Goal: Navigation & Orientation: Find specific page/section

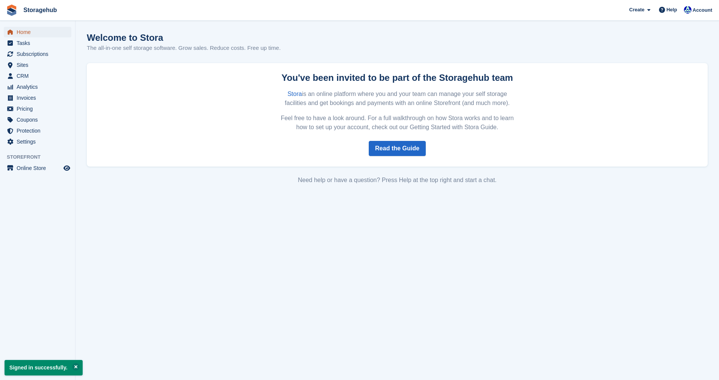
click at [26, 31] on span "Home" at bounding box center [39, 32] width 45 height 11
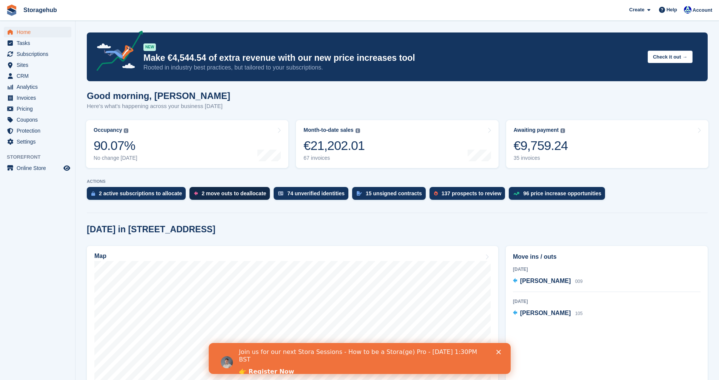
click at [205, 195] on div "2 move outs to deallocate" at bounding box center [233, 193] width 65 height 6
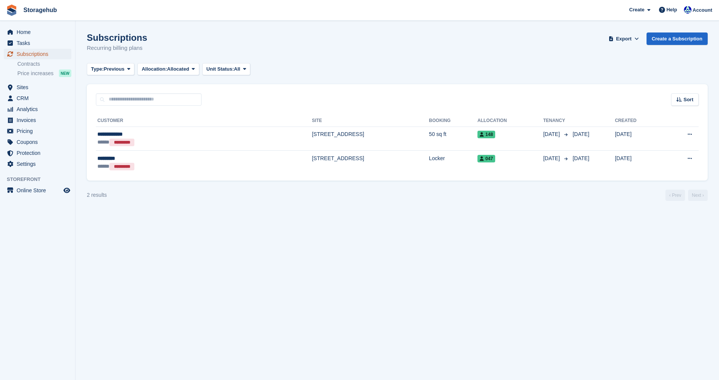
click at [37, 54] on span "Subscriptions" at bounding box center [39, 54] width 45 height 11
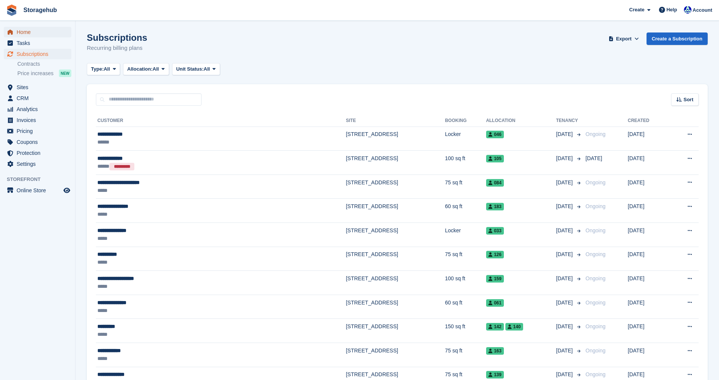
click at [22, 32] on span "Home" at bounding box center [39, 32] width 45 height 11
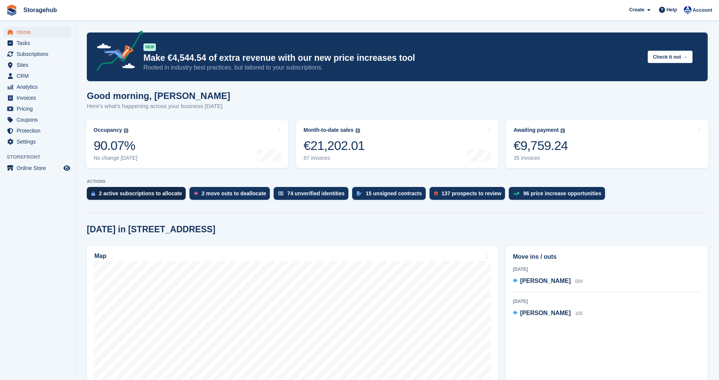
click at [120, 192] on div "2 active subscriptions to allocate" at bounding box center [140, 193] width 83 height 6
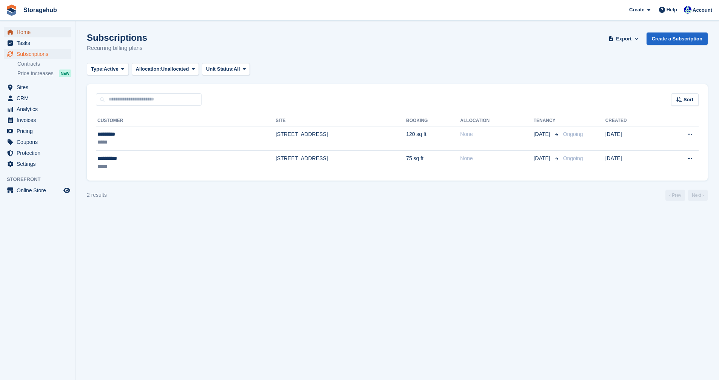
click at [15, 34] on link "Home" at bounding box center [38, 32] width 68 height 11
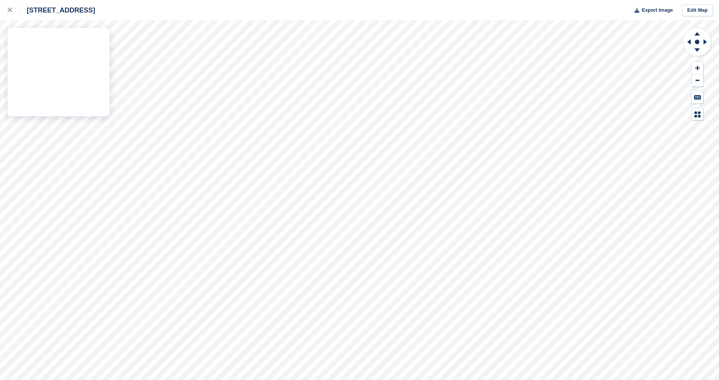
click at [49, 89] on div "[STREET_ADDRESS] Export Image Edit Map" at bounding box center [359, 190] width 719 height 380
click at [6, 10] on link at bounding box center [10, 10] width 20 height 20
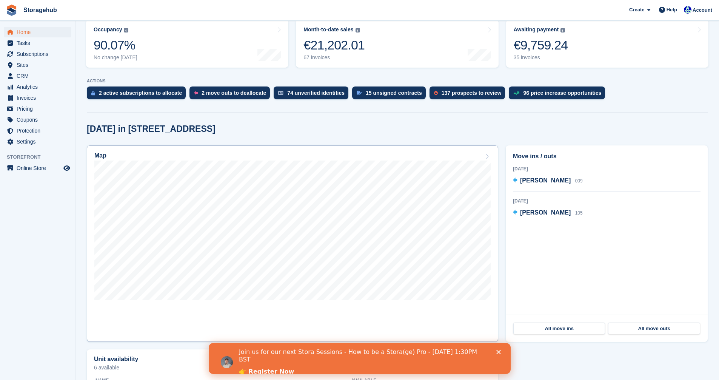
scroll to position [113, 0]
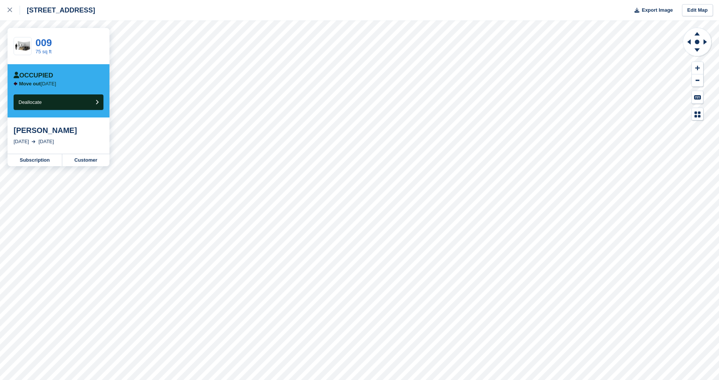
click at [290, 15] on div "[STREET_ADDRESS] Export Image Edit Map" at bounding box center [359, 10] width 719 height 20
click at [8, 11] on icon at bounding box center [10, 10] width 5 height 5
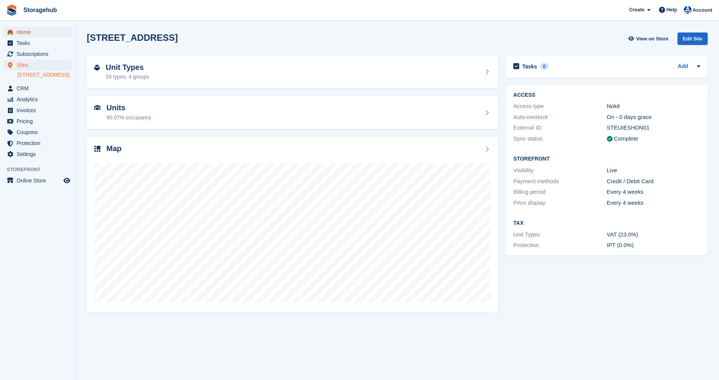
click at [25, 32] on span "Home" at bounding box center [39, 32] width 45 height 11
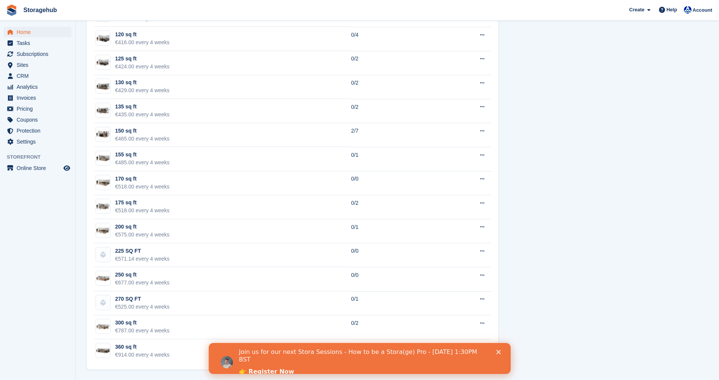
scroll to position [916, 0]
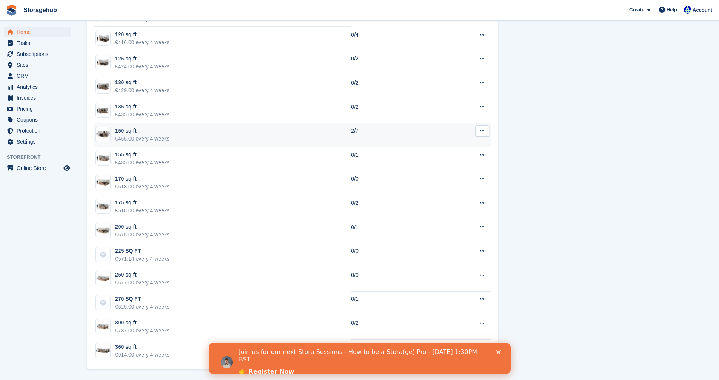
click at [337, 132] on td "150 sq ft €465.00 every 4 weeks" at bounding box center [222, 135] width 257 height 24
